Goal: Task Accomplishment & Management: Use online tool/utility

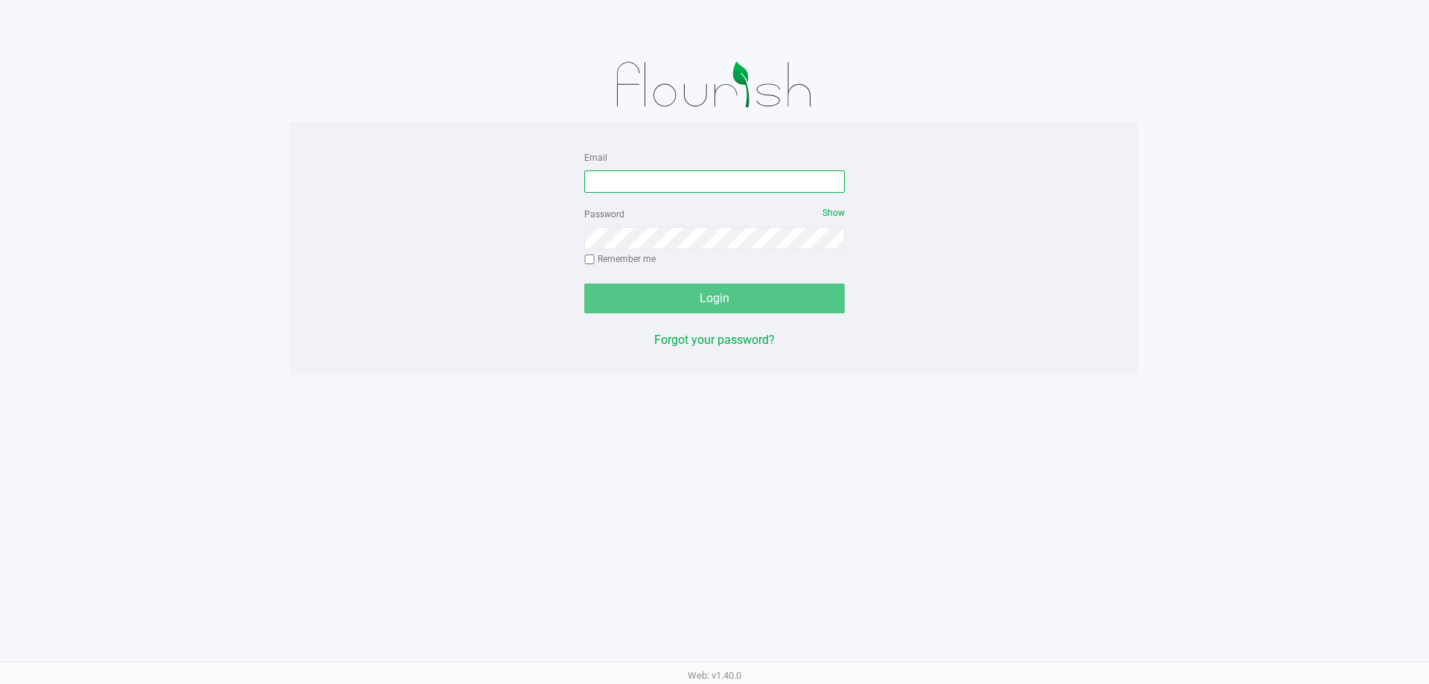
click at [593, 188] on input "Email" at bounding box center [714, 181] width 260 height 22
type input "[EMAIL_ADDRESS][DOMAIN_NAME]"
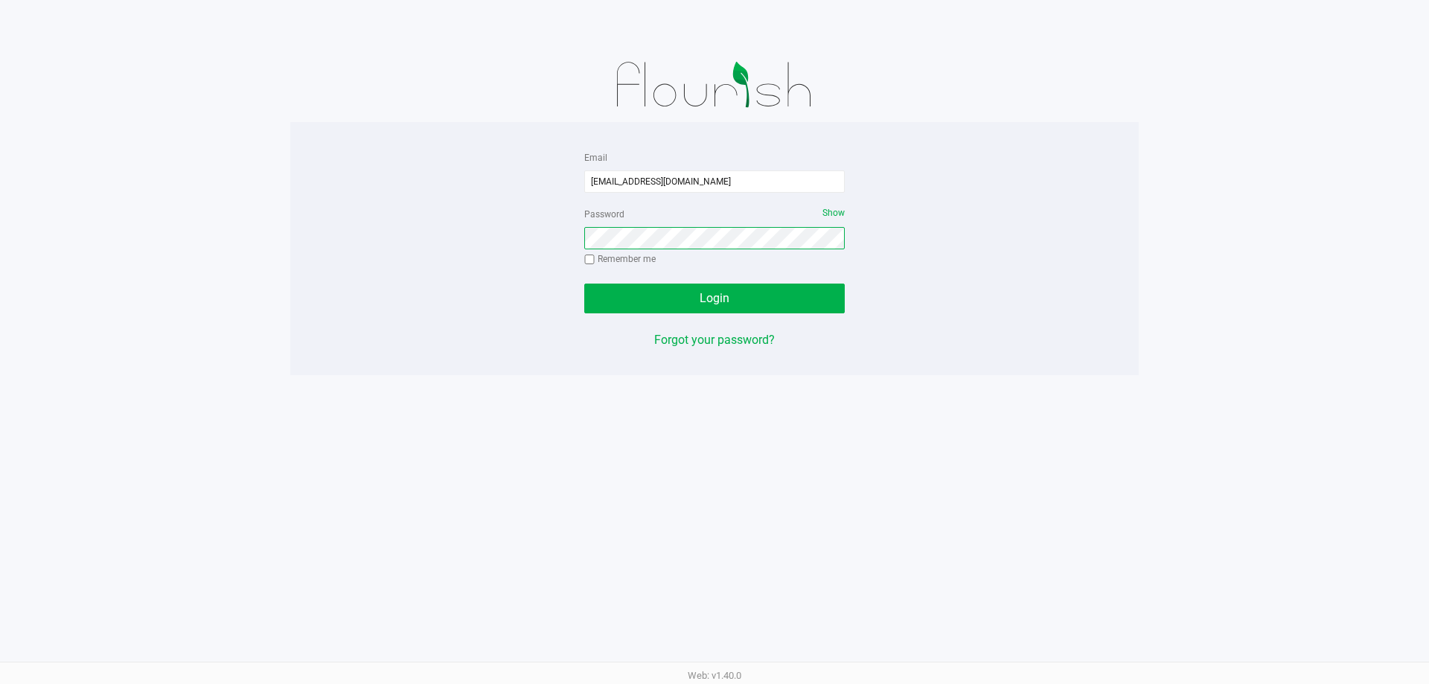
click at [584, 284] on button "Login" at bounding box center [714, 299] width 260 height 30
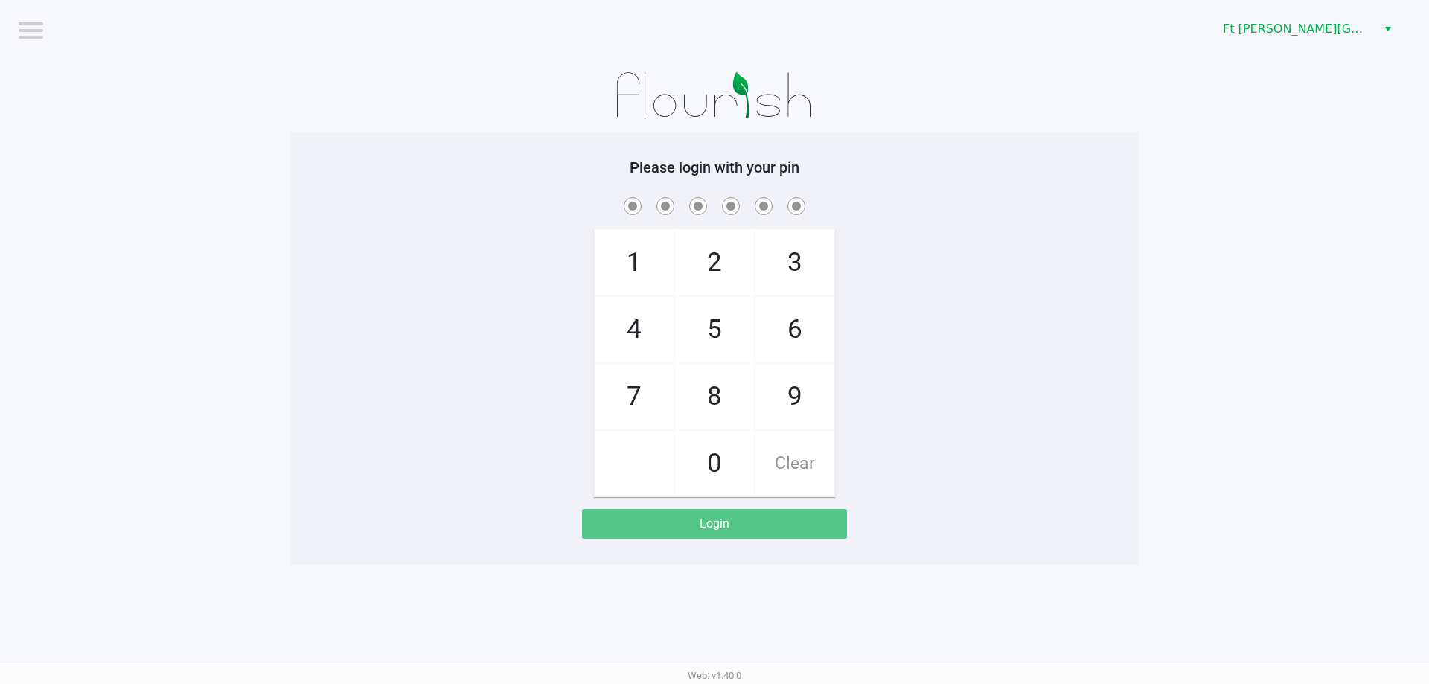
click at [639, 386] on span "7" at bounding box center [634, 396] width 79 height 65
checkbox input "true"
click at [638, 386] on span "7" at bounding box center [634, 396] width 79 height 65
checkbox input "true"
click at [806, 327] on span "6" at bounding box center [794, 329] width 79 height 65
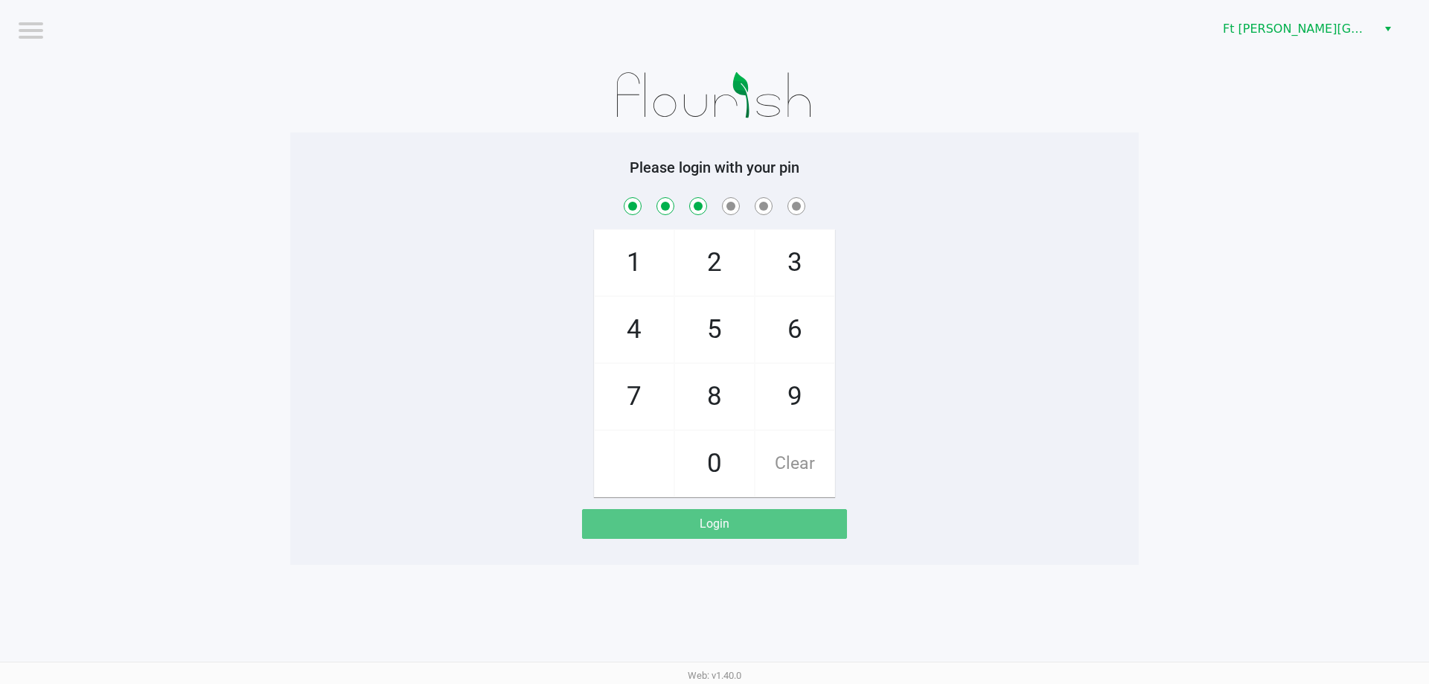
checkbox input "true"
click at [731, 398] on span "8" at bounding box center [714, 396] width 79 height 65
checkbox input "true"
click at [731, 398] on span "8" at bounding box center [714, 396] width 79 height 65
checkbox input "true"
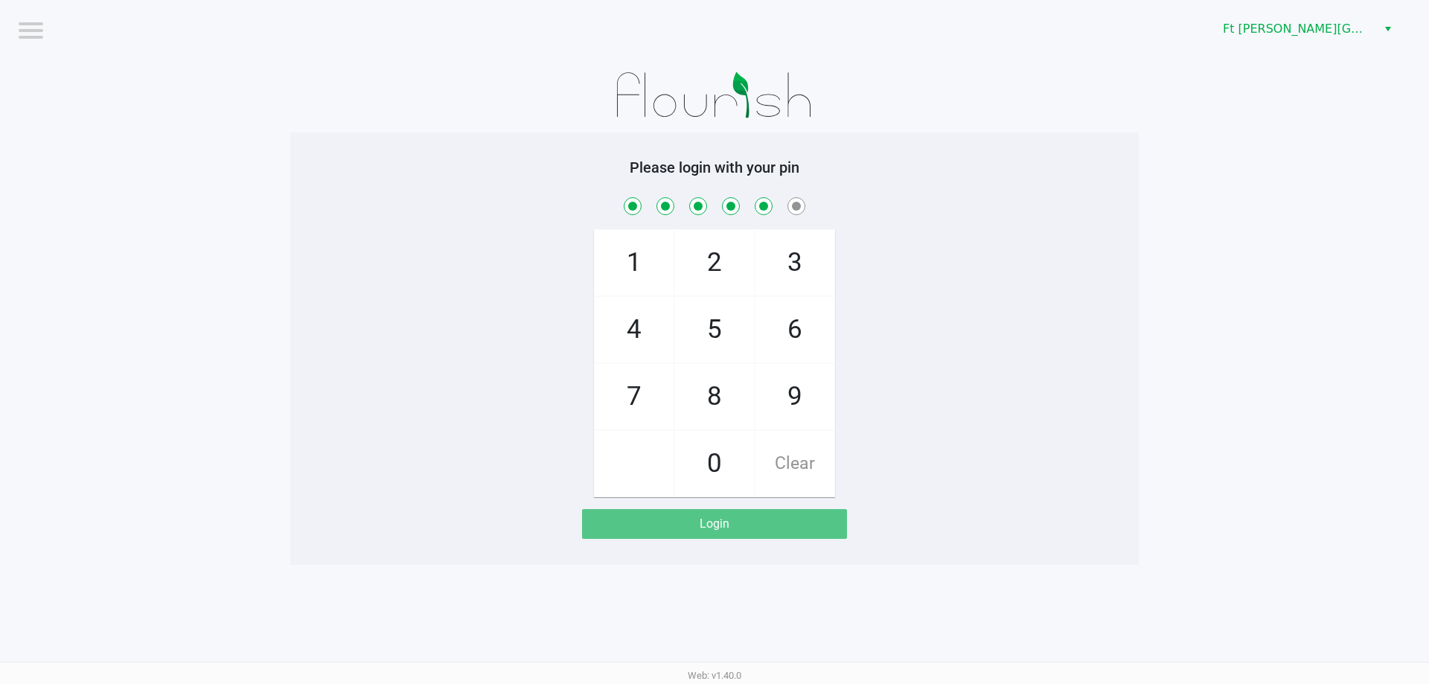
click at [631, 408] on span "7" at bounding box center [634, 396] width 79 height 65
checkbox input "true"
